Goal: Transaction & Acquisition: Purchase product/service

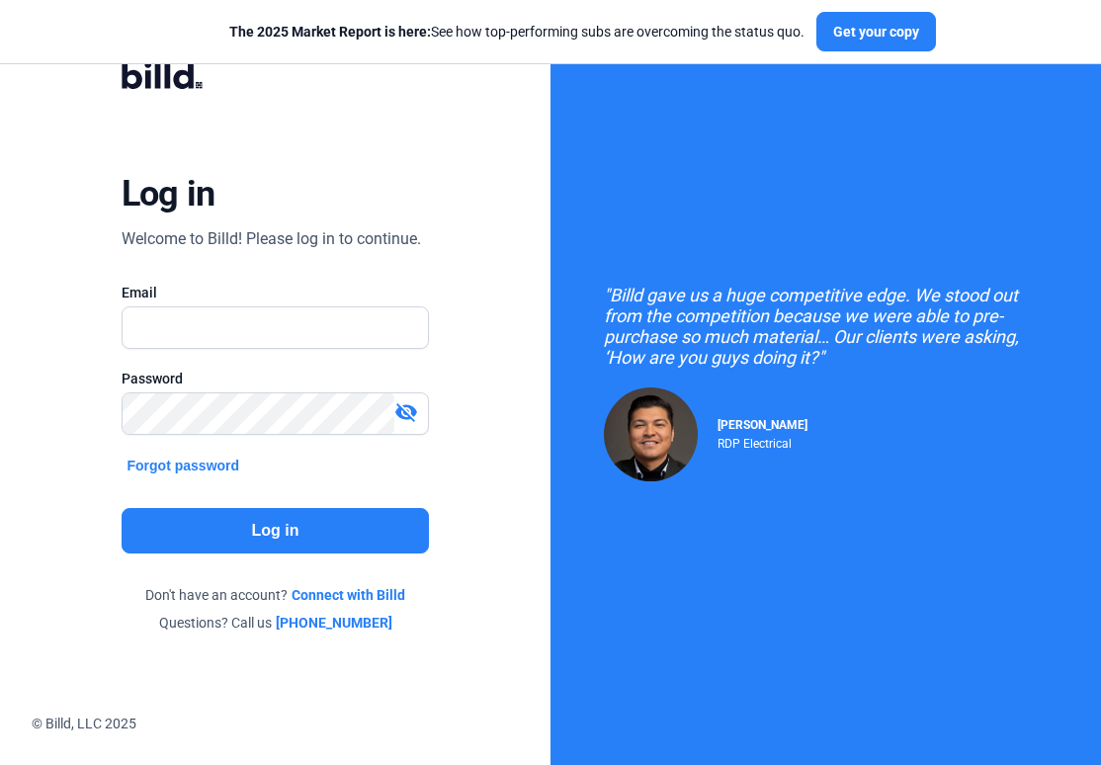
type input "[EMAIL_ADDRESS][DOMAIN_NAME]"
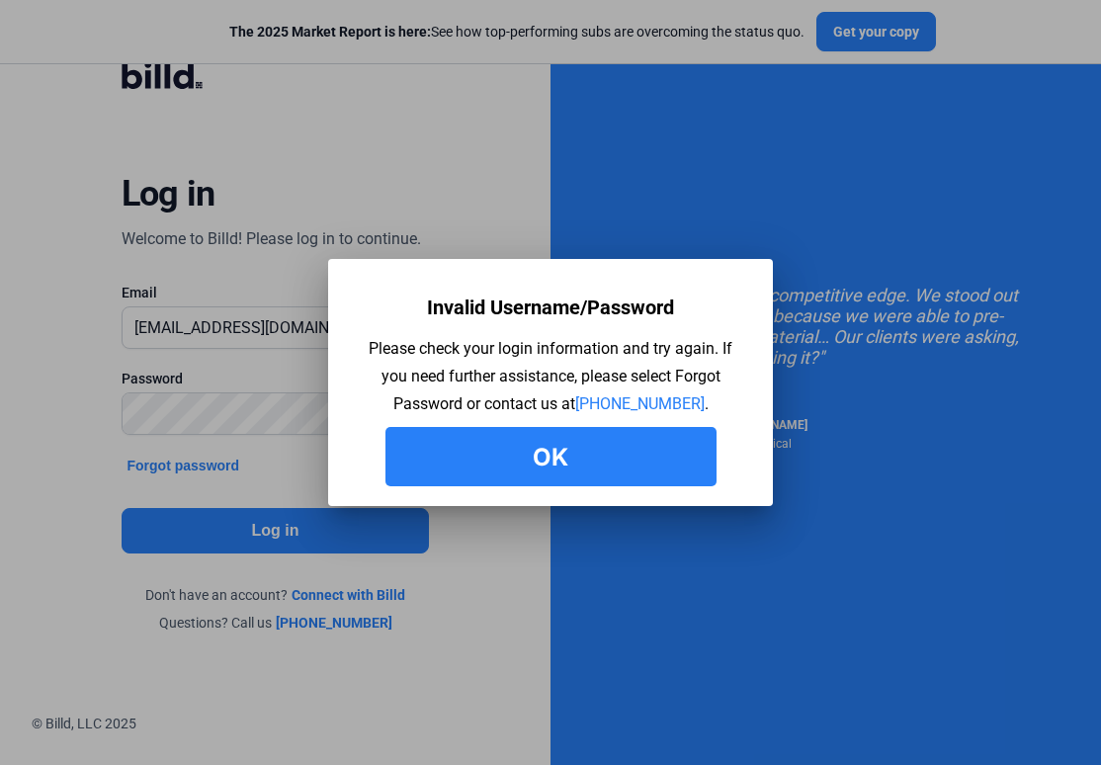
click at [566, 479] on button "Ok" at bounding box center [551, 456] width 331 height 59
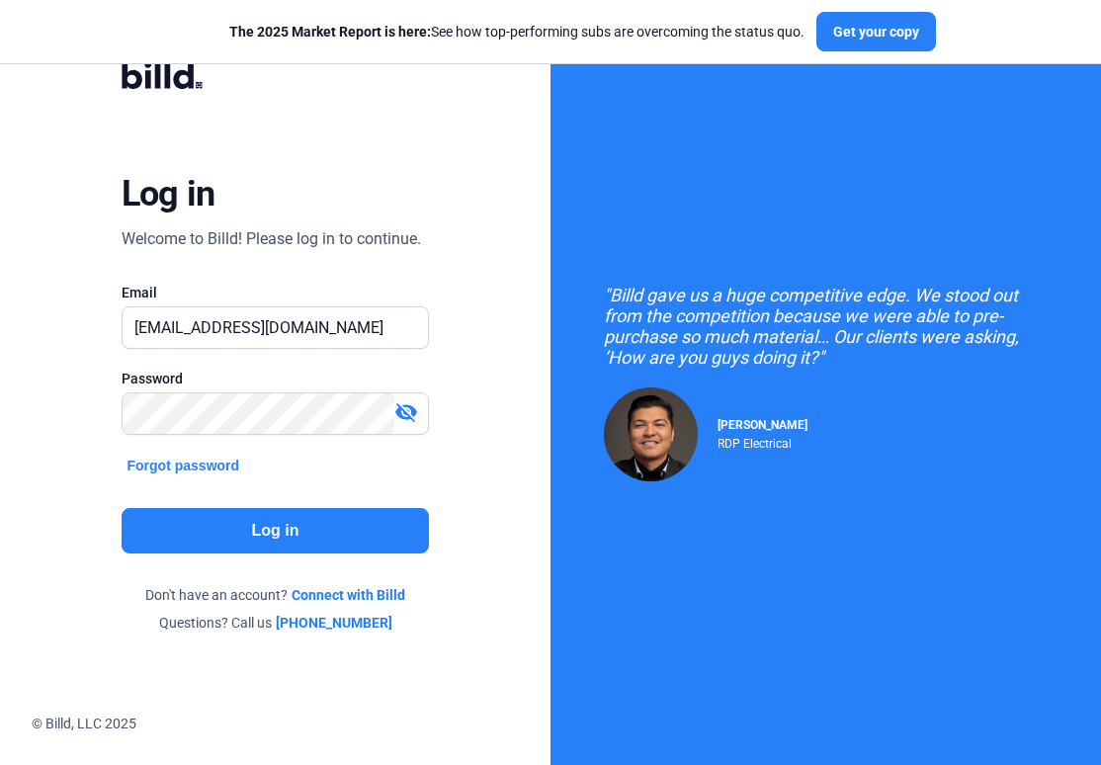
click at [404, 401] on mat-icon "visibility_off" at bounding box center [406, 412] width 24 height 24
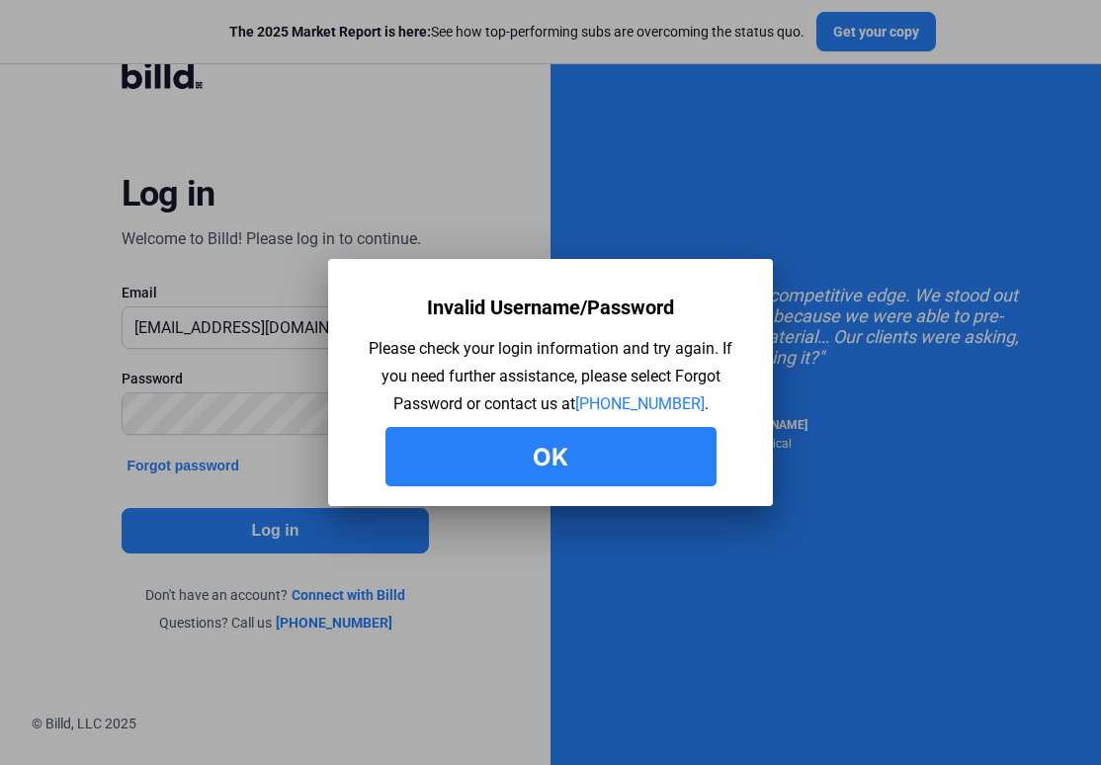
click at [464, 478] on button "Ok" at bounding box center [551, 456] width 331 height 59
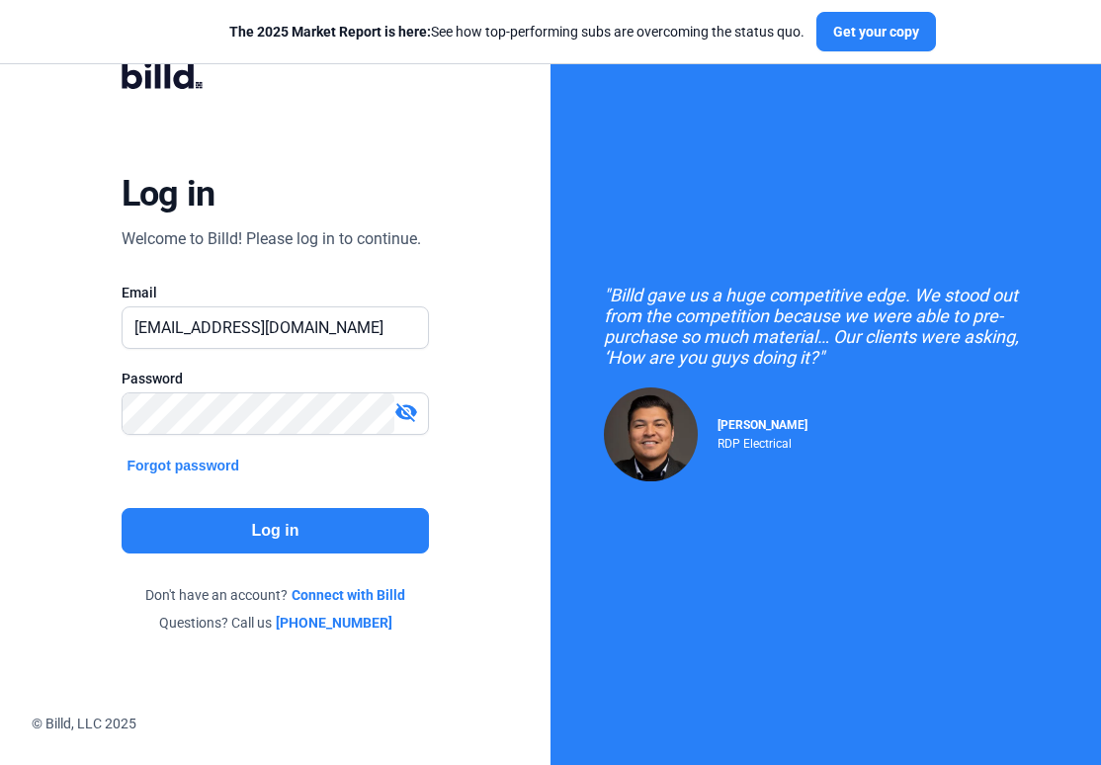
click at [403, 419] on mat-icon "visibility_off" at bounding box center [406, 412] width 24 height 24
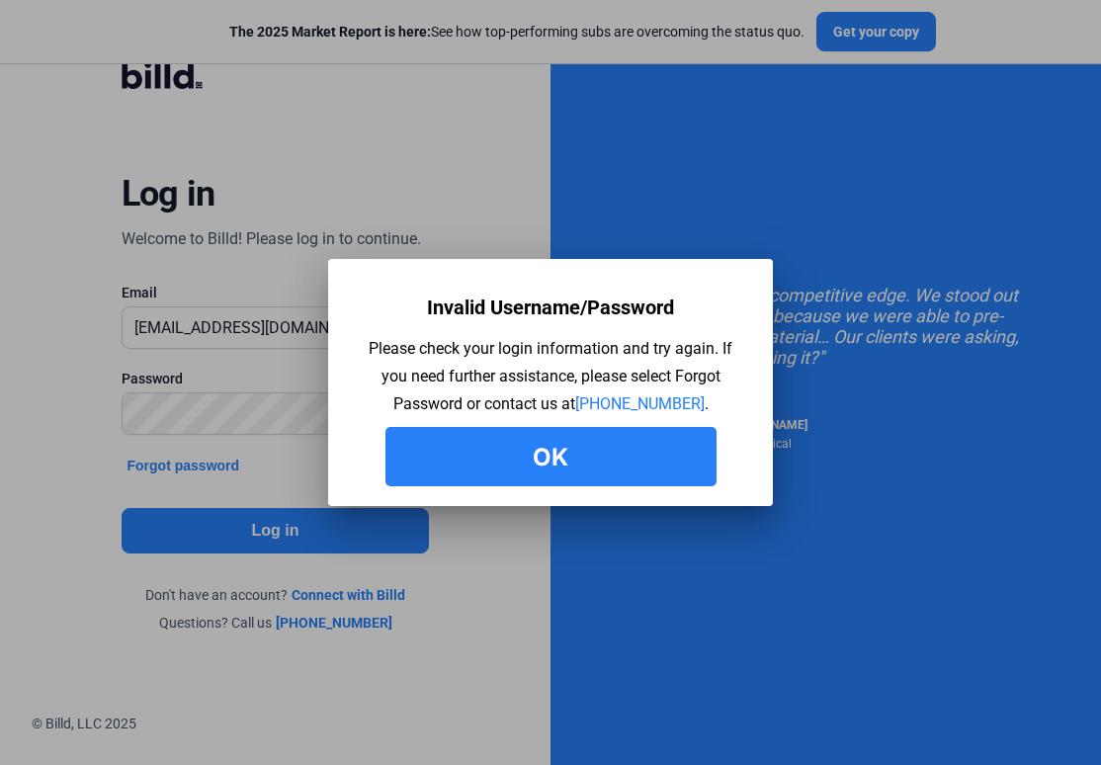
click at [493, 460] on button "Ok" at bounding box center [551, 456] width 331 height 59
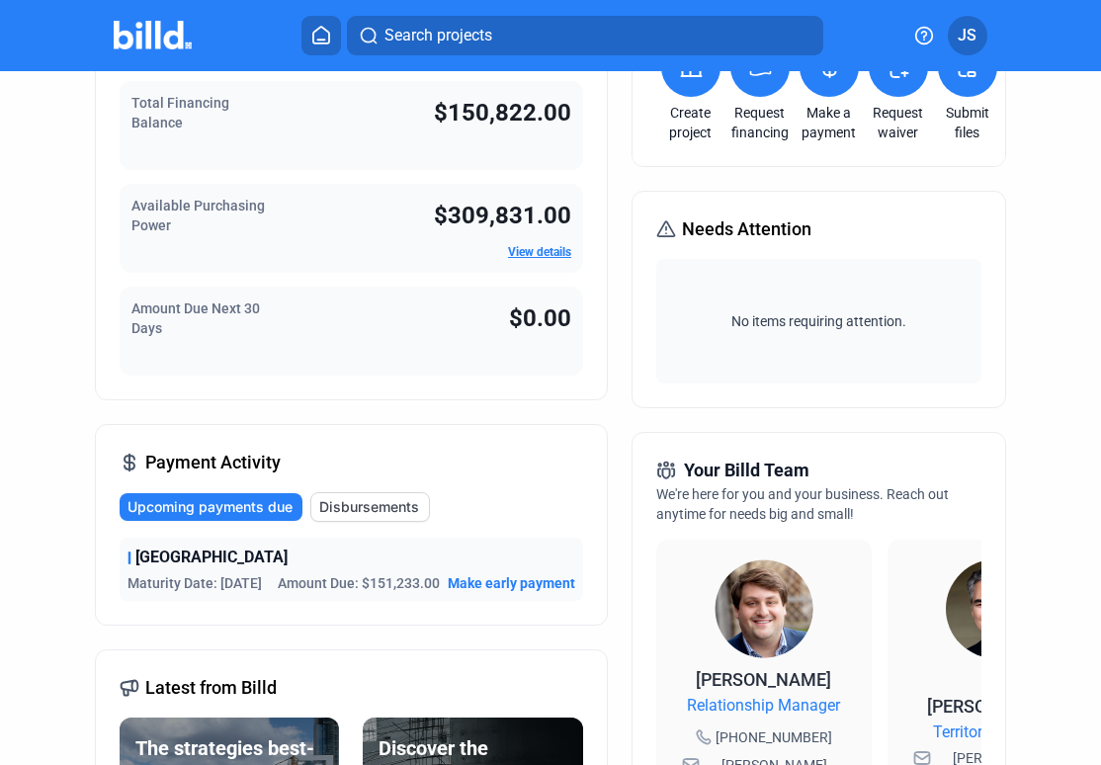
scroll to position [143, 0]
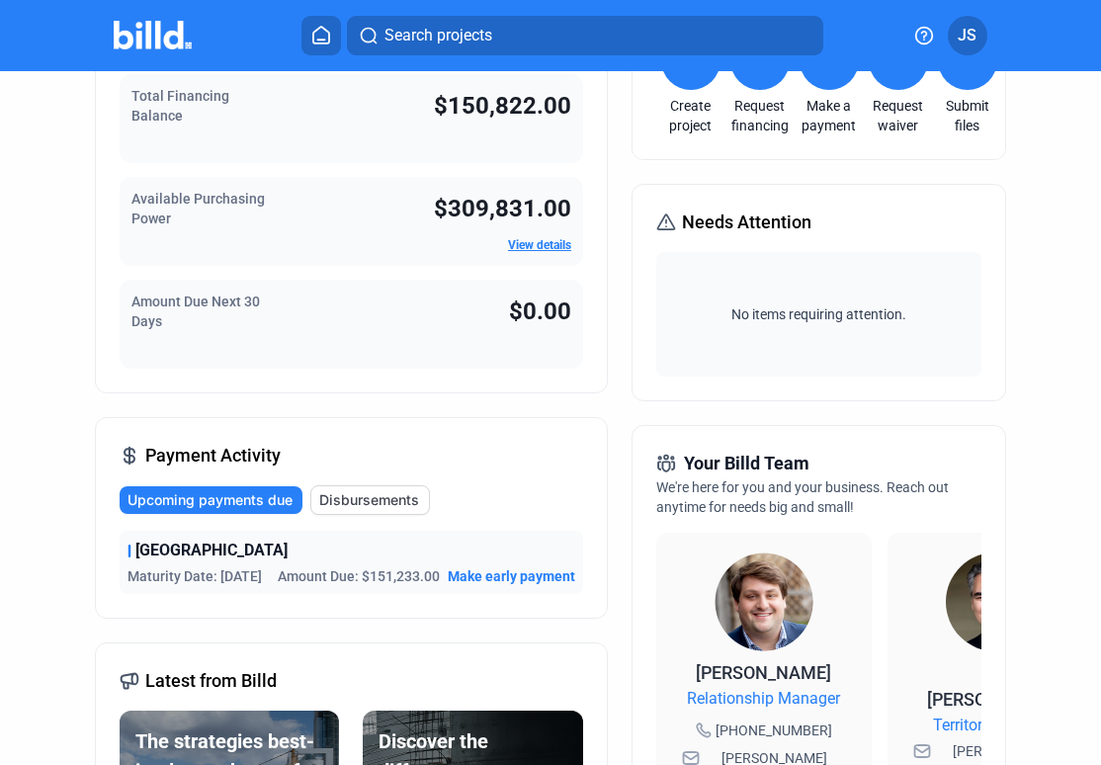
click at [511, 576] on span "Make early payment" at bounding box center [512, 577] width 128 height 20
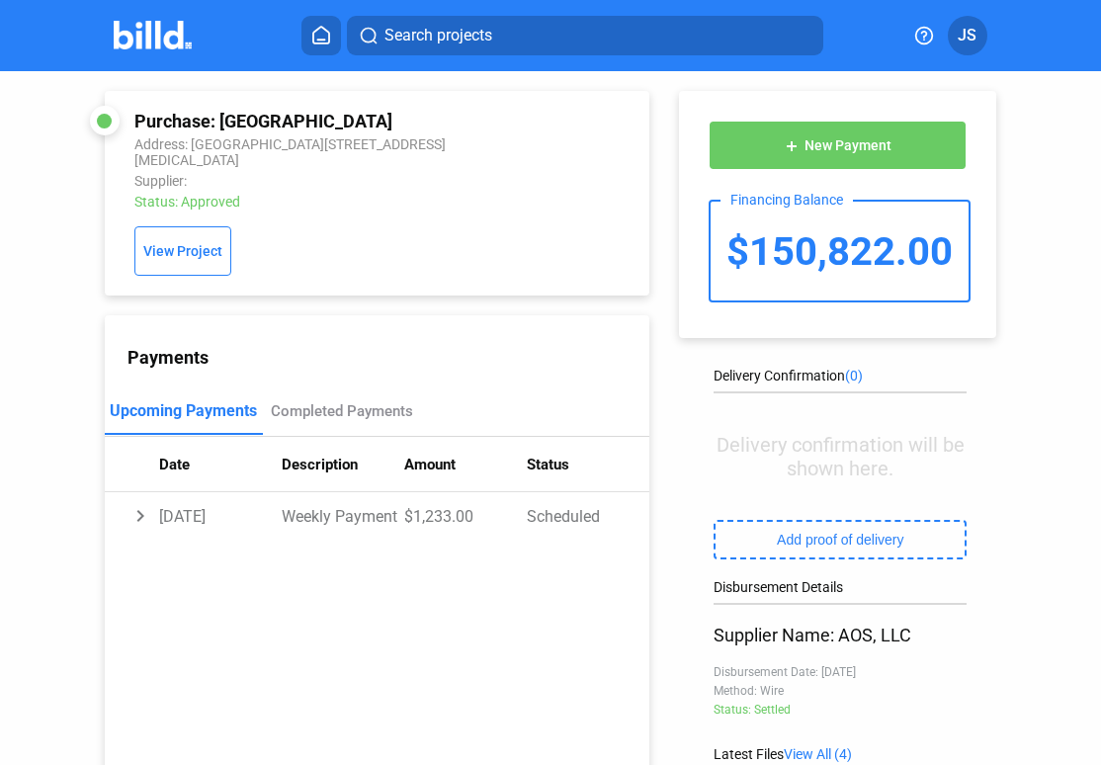
click at [169, 42] on img at bounding box center [153, 35] width 78 height 29
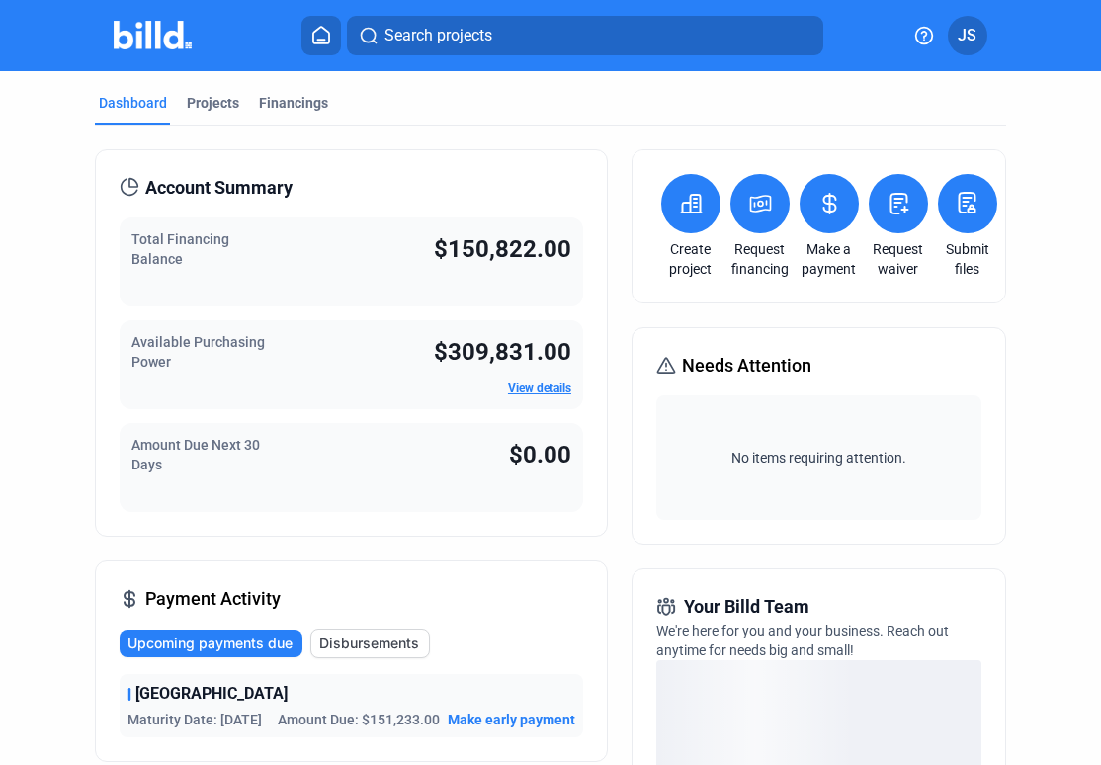
click at [552, 390] on link "View details" at bounding box center [539, 389] width 63 height 14
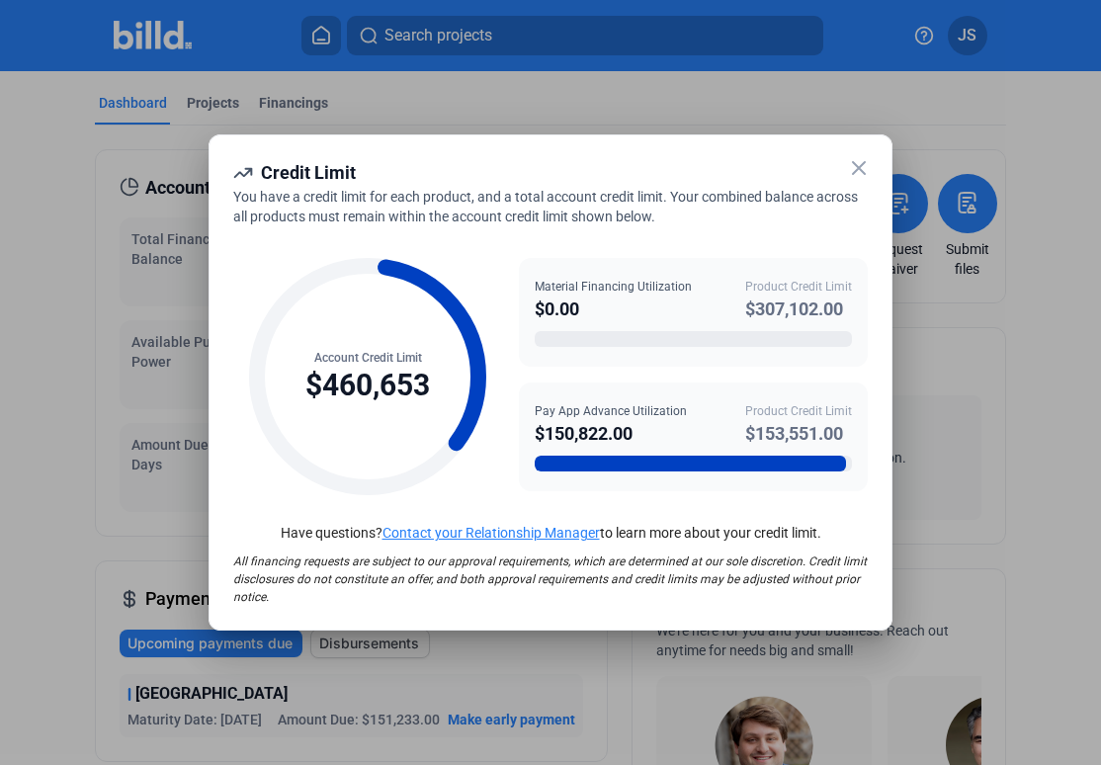
click at [860, 163] on icon at bounding box center [859, 168] width 24 height 24
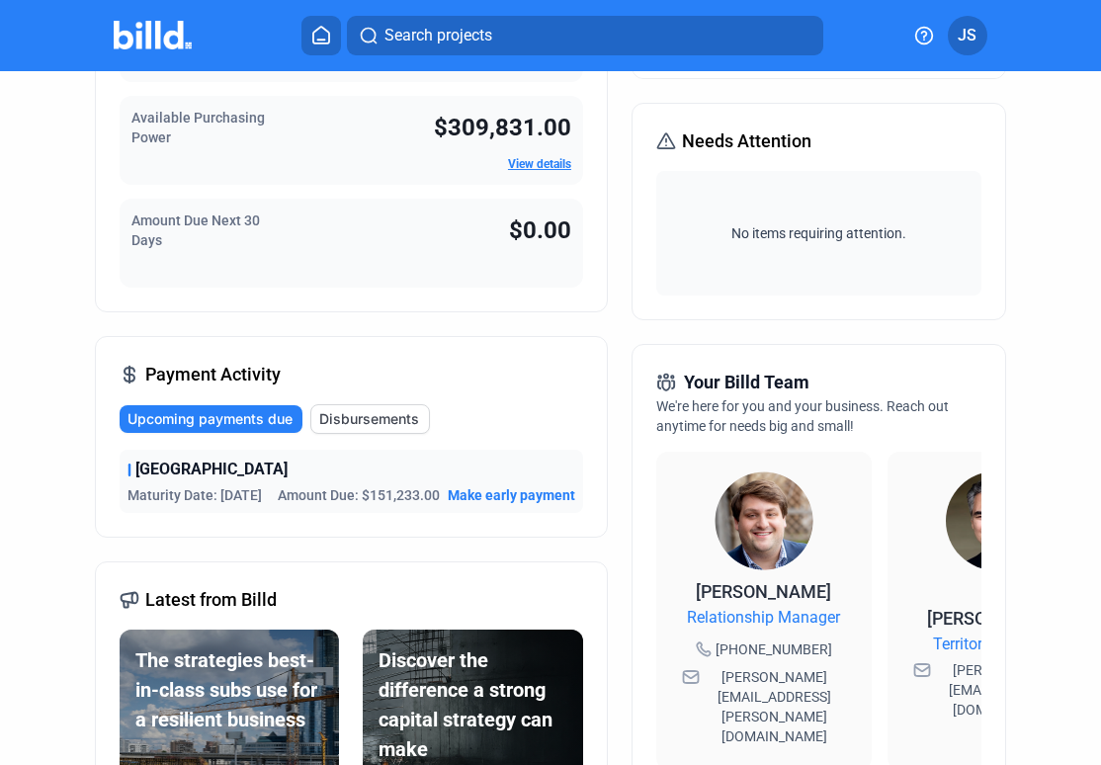
scroll to position [234, 0]
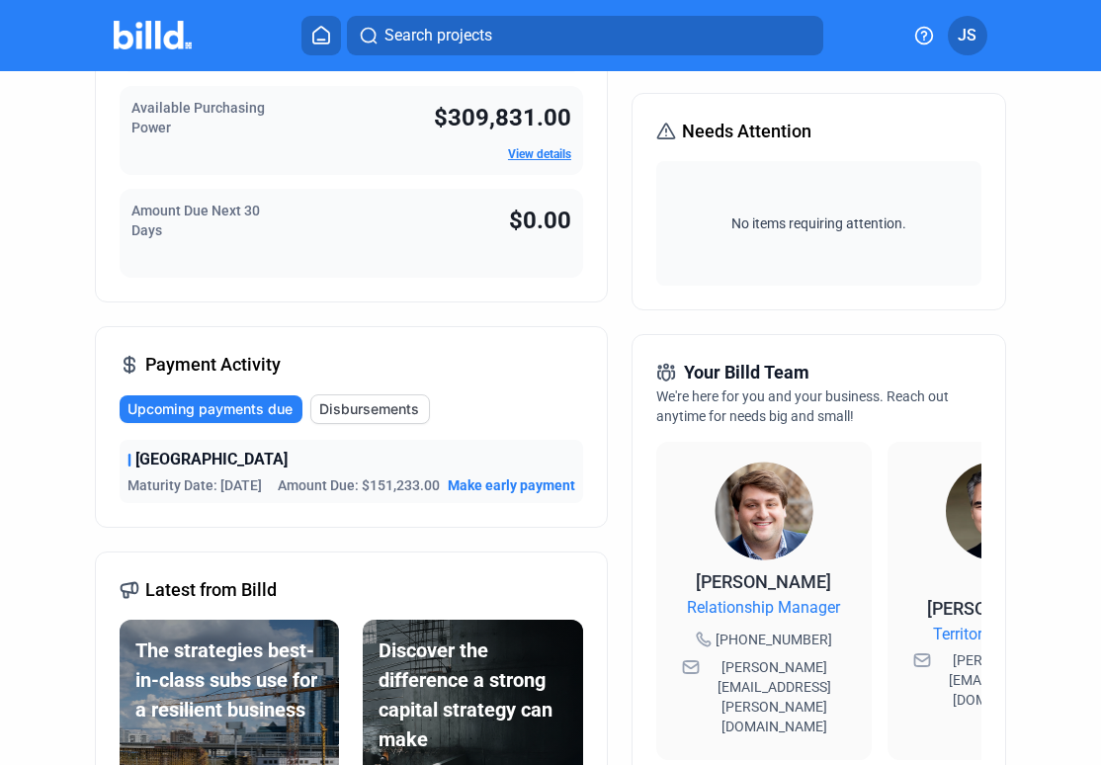
click at [503, 495] on span "Make early payment" at bounding box center [512, 486] width 128 height 20
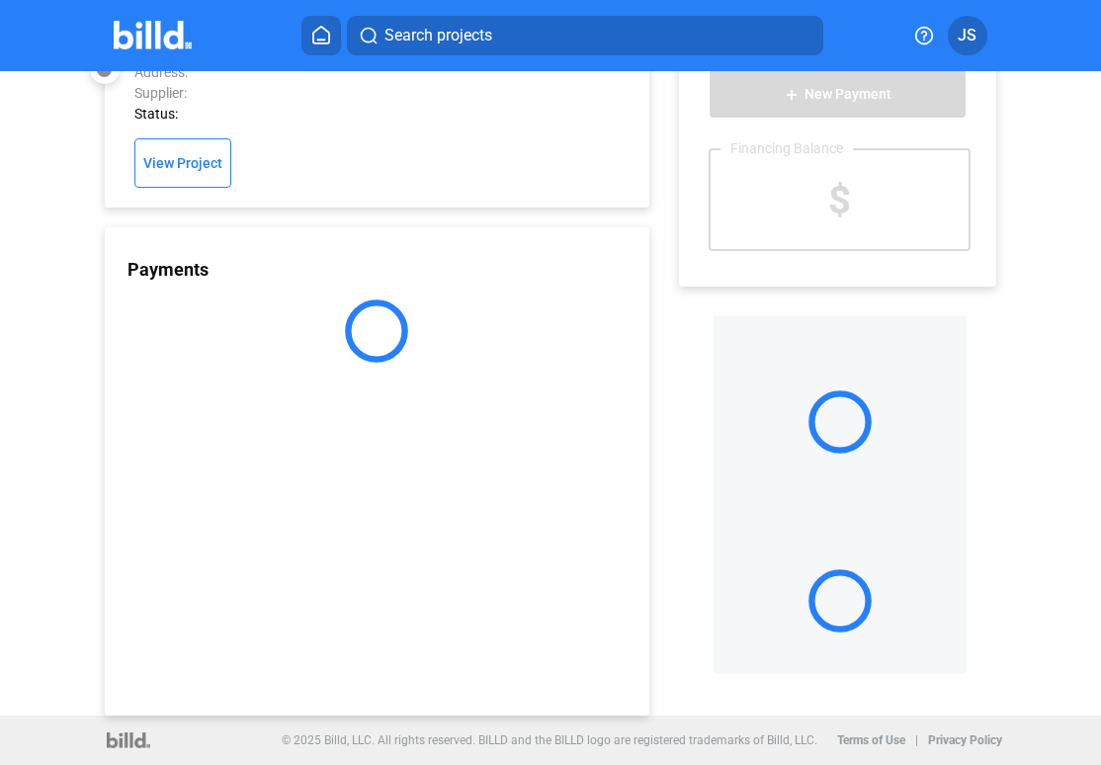
scroll to position [52, 0]
